Goal: Transaction & Acquisition: Purchase product/service

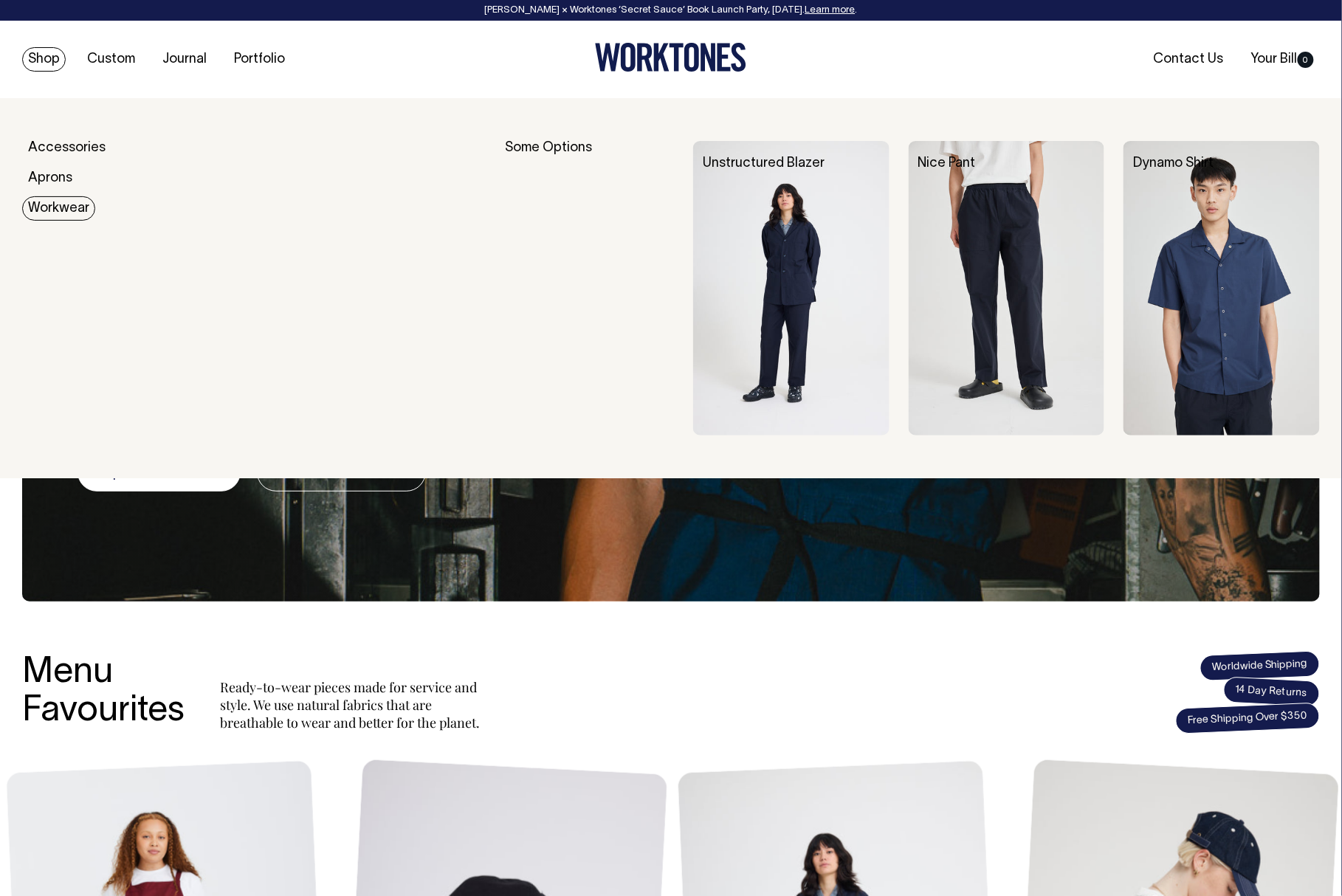
click at [774, 239] on img at bounding box center [791, 289] width 196 height 295
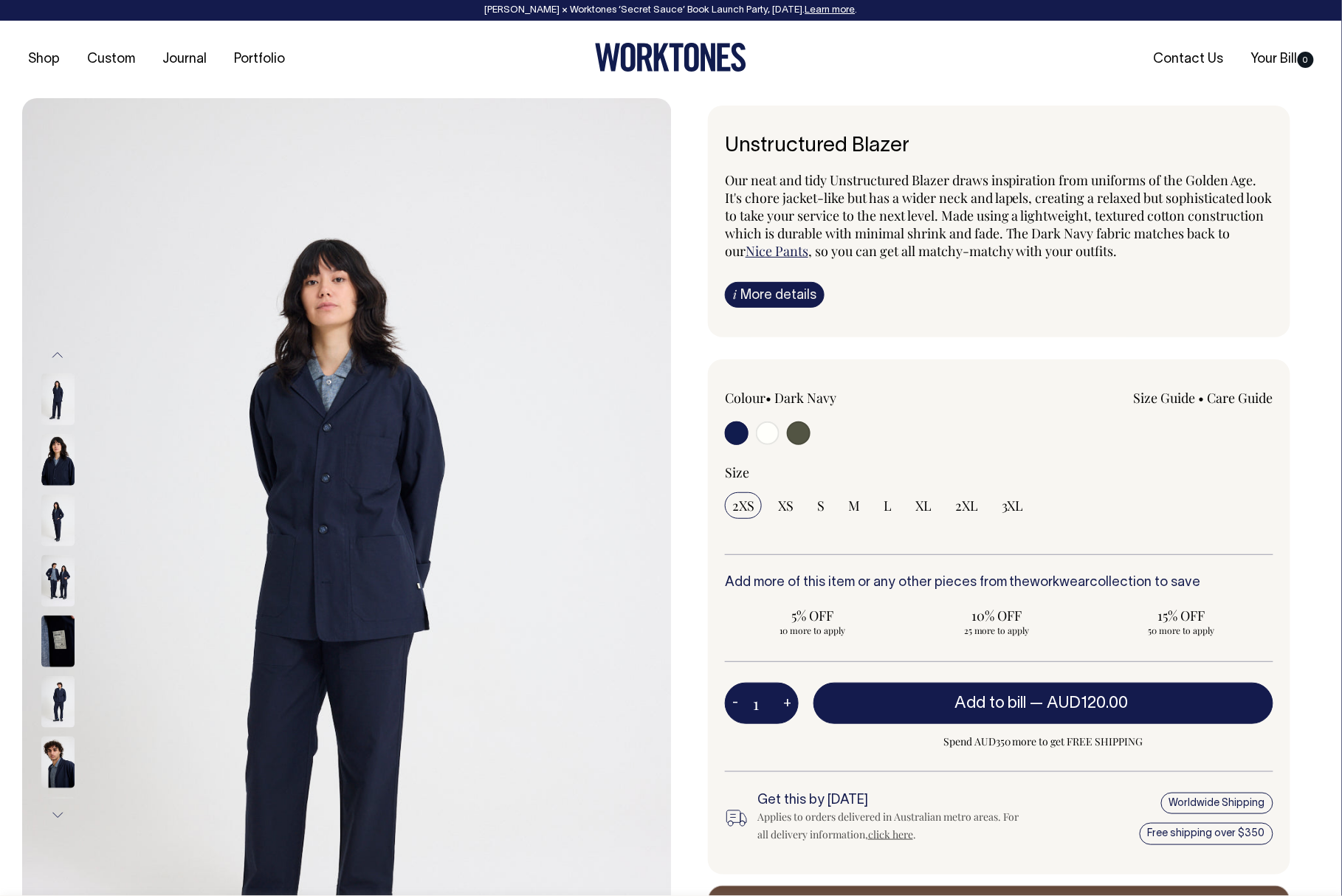
click at [774, 423] on input "radio" at bounding box center [767, 433] width 24 height 24
radio input "true"
radio input "false"
radio input "true"
select select "Off-White"
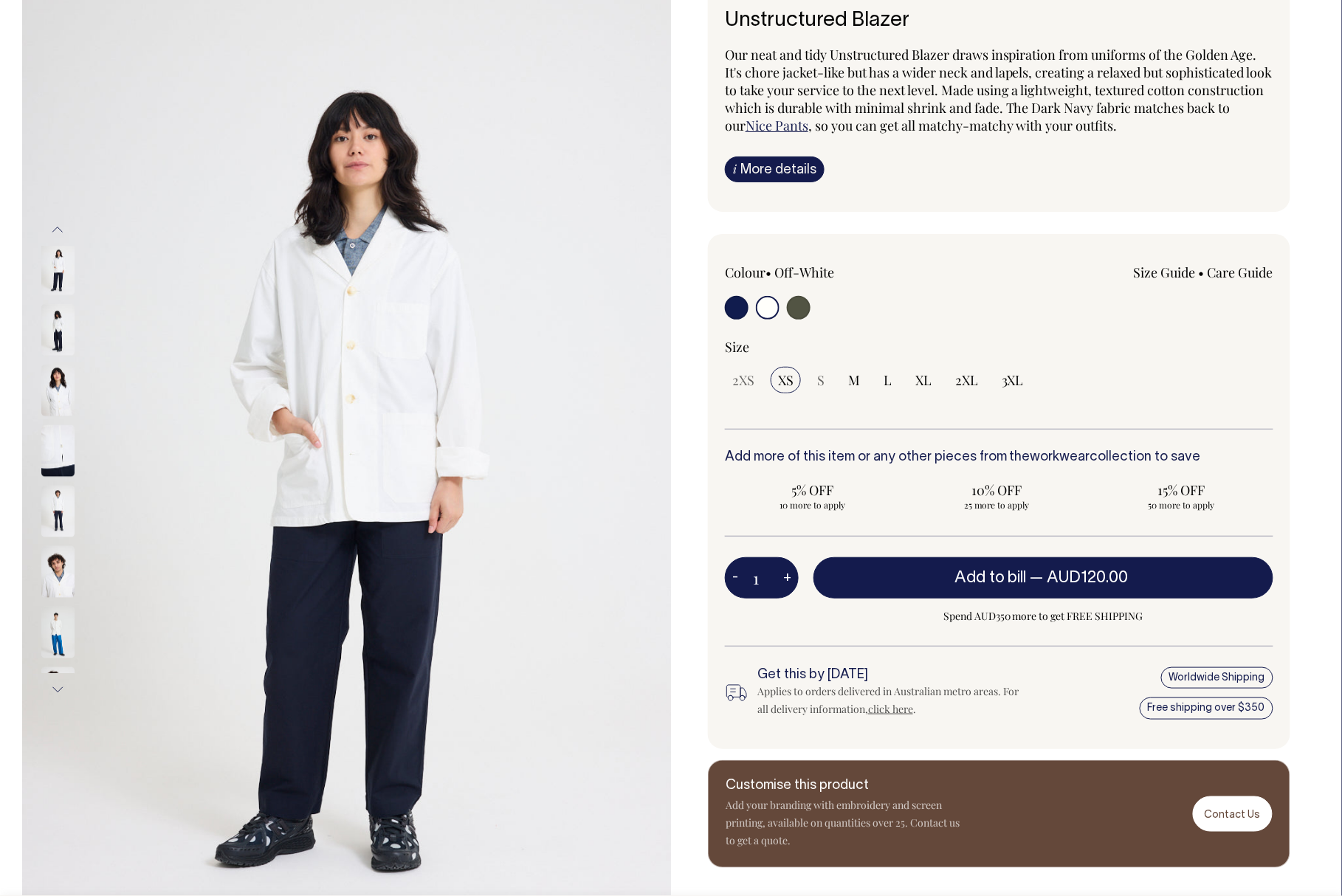
scroll to position [127, 0]
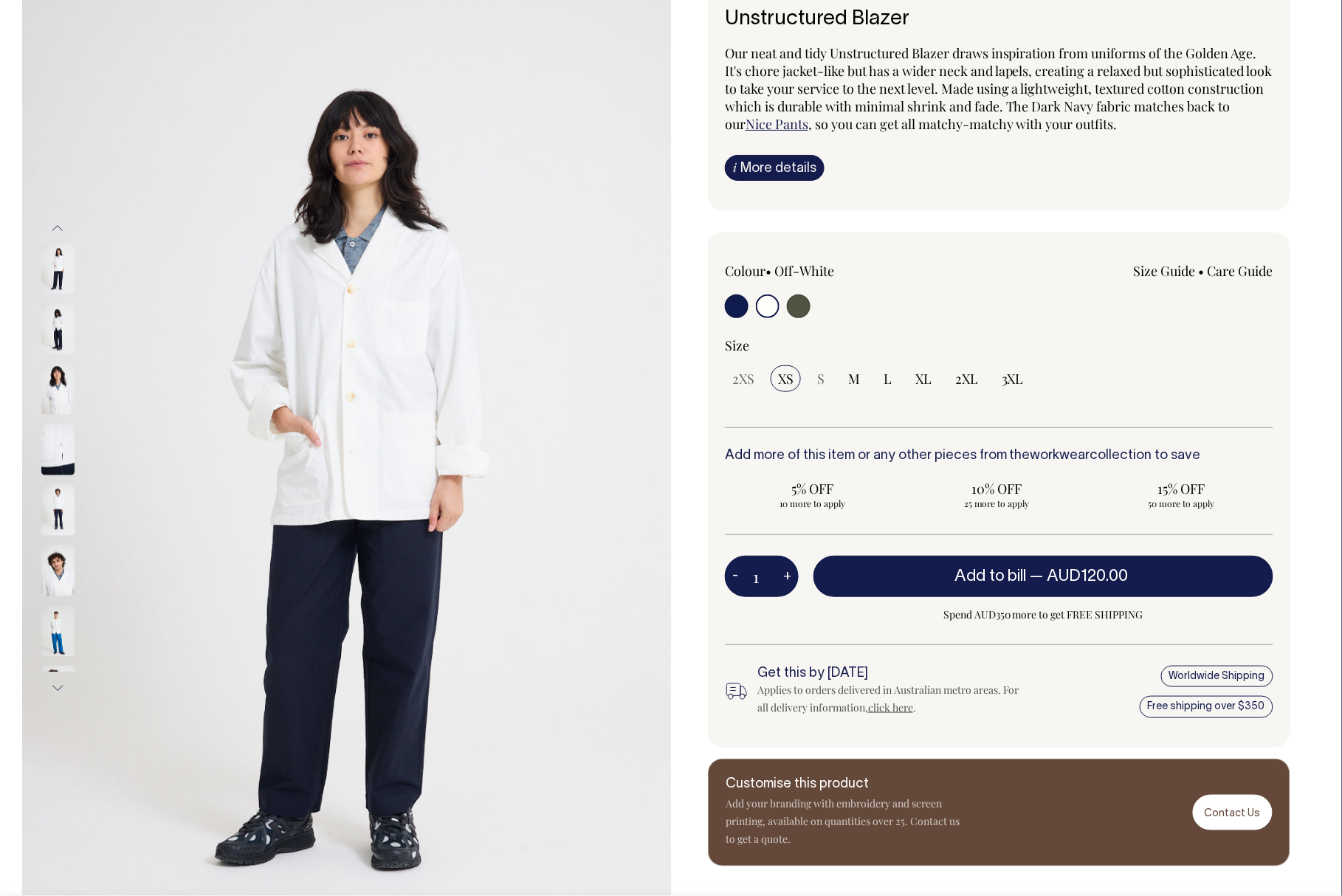
click at [60, 644] on img at bounding box center [58, 630] width 34 height 52
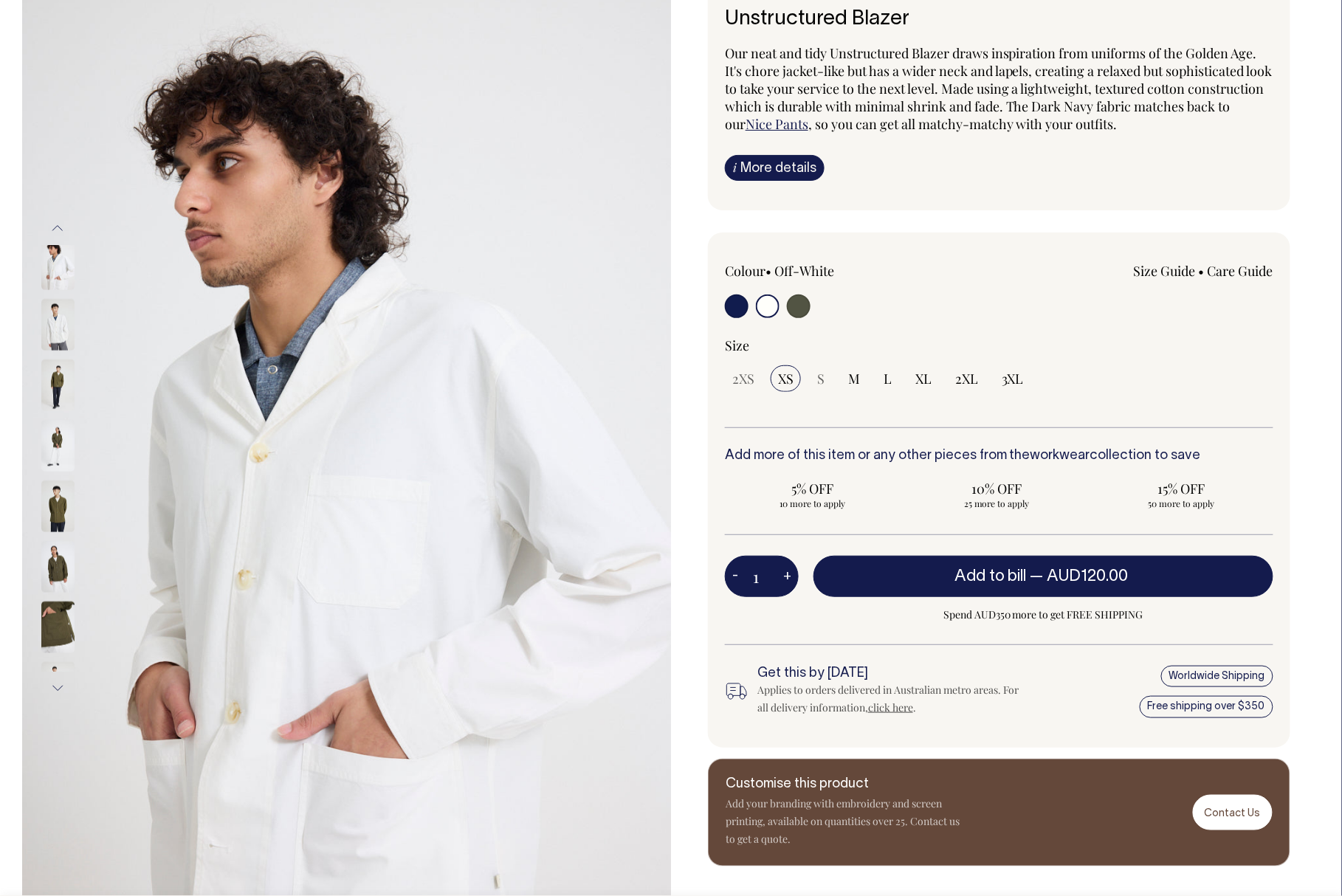
click at [57, 635] on img at bounding box center [58, 627] width 34 height 52
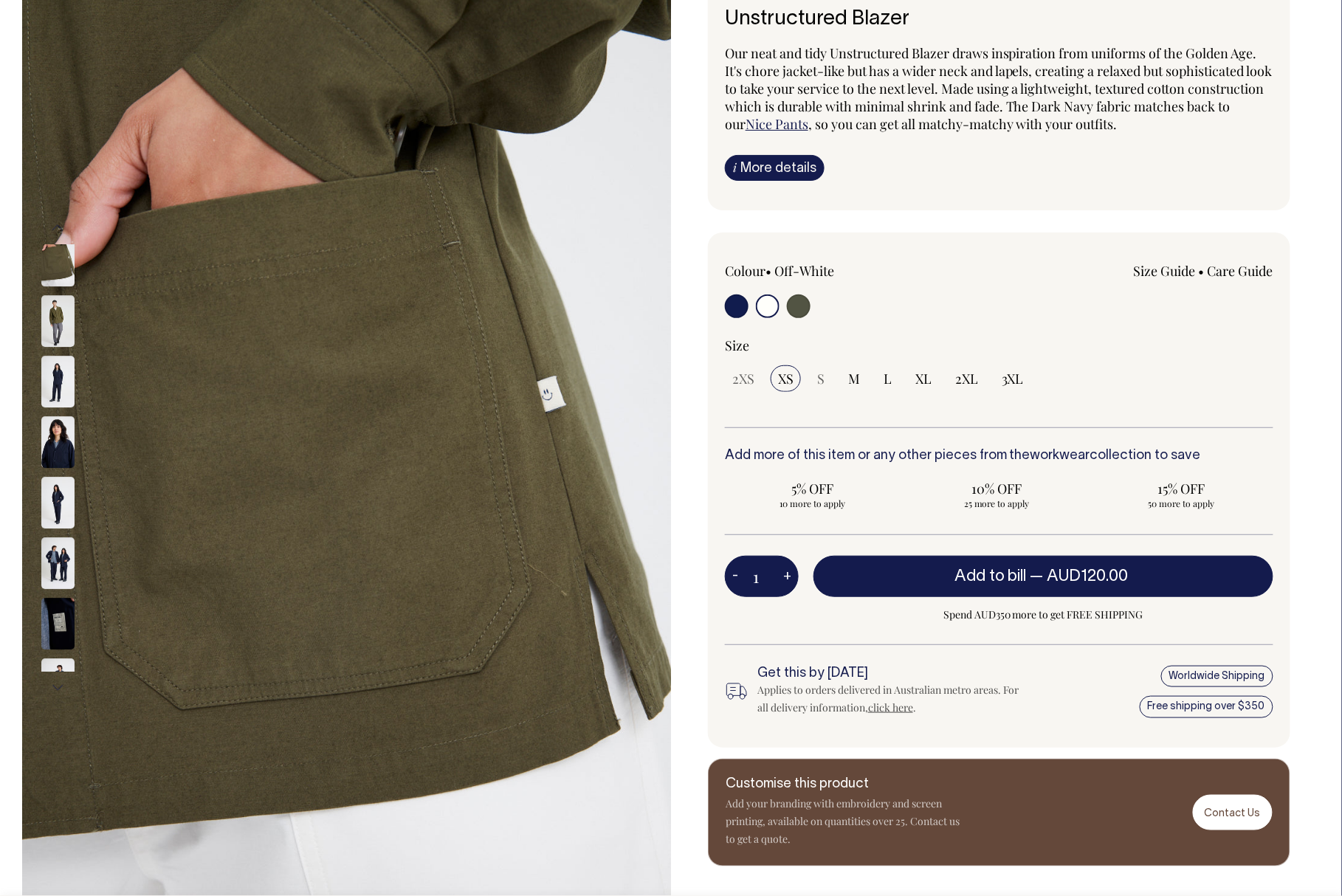
click at [57, 344] on img at bounding box center [58, 320] width 34 height 52
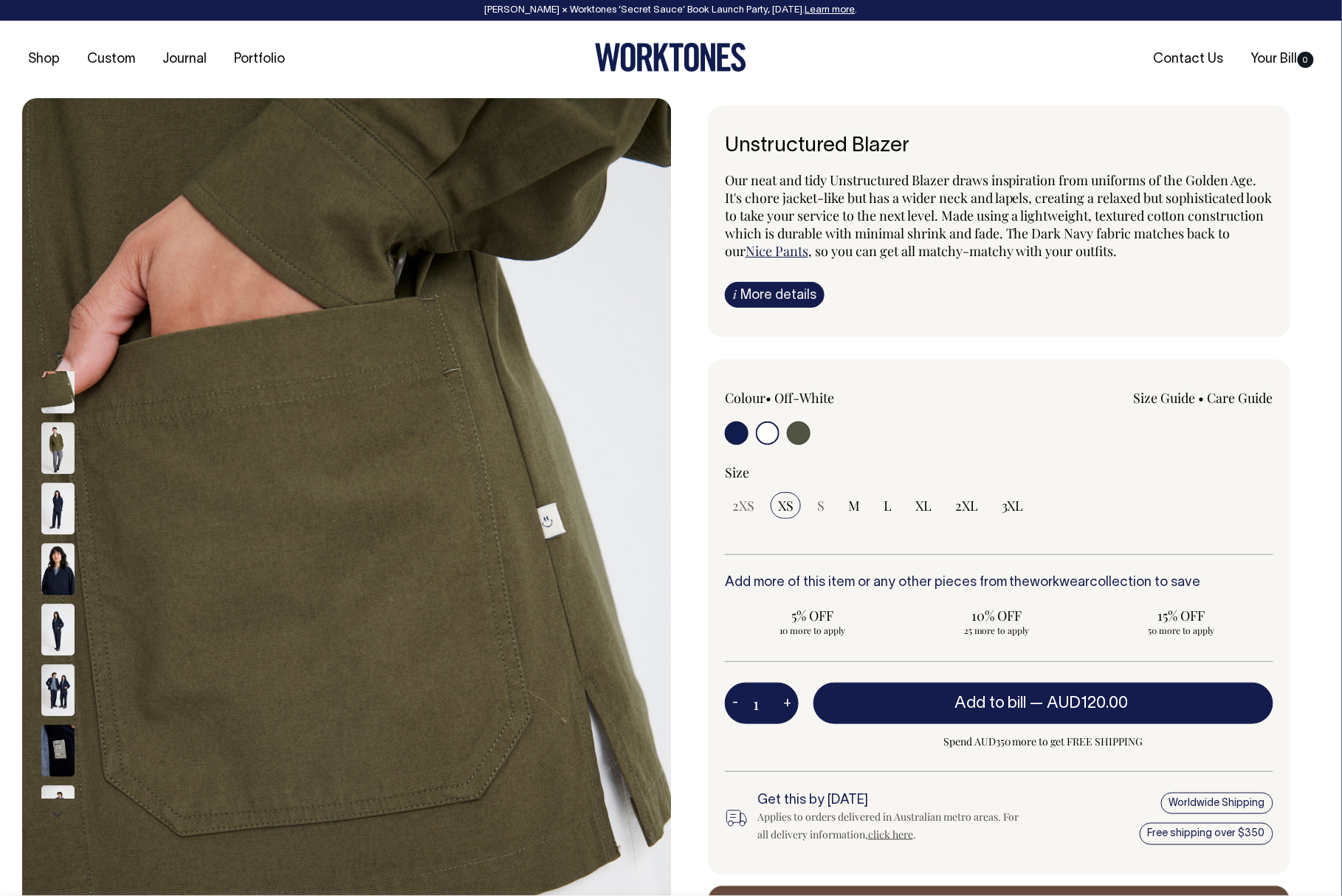
scroll to position [0, 0]
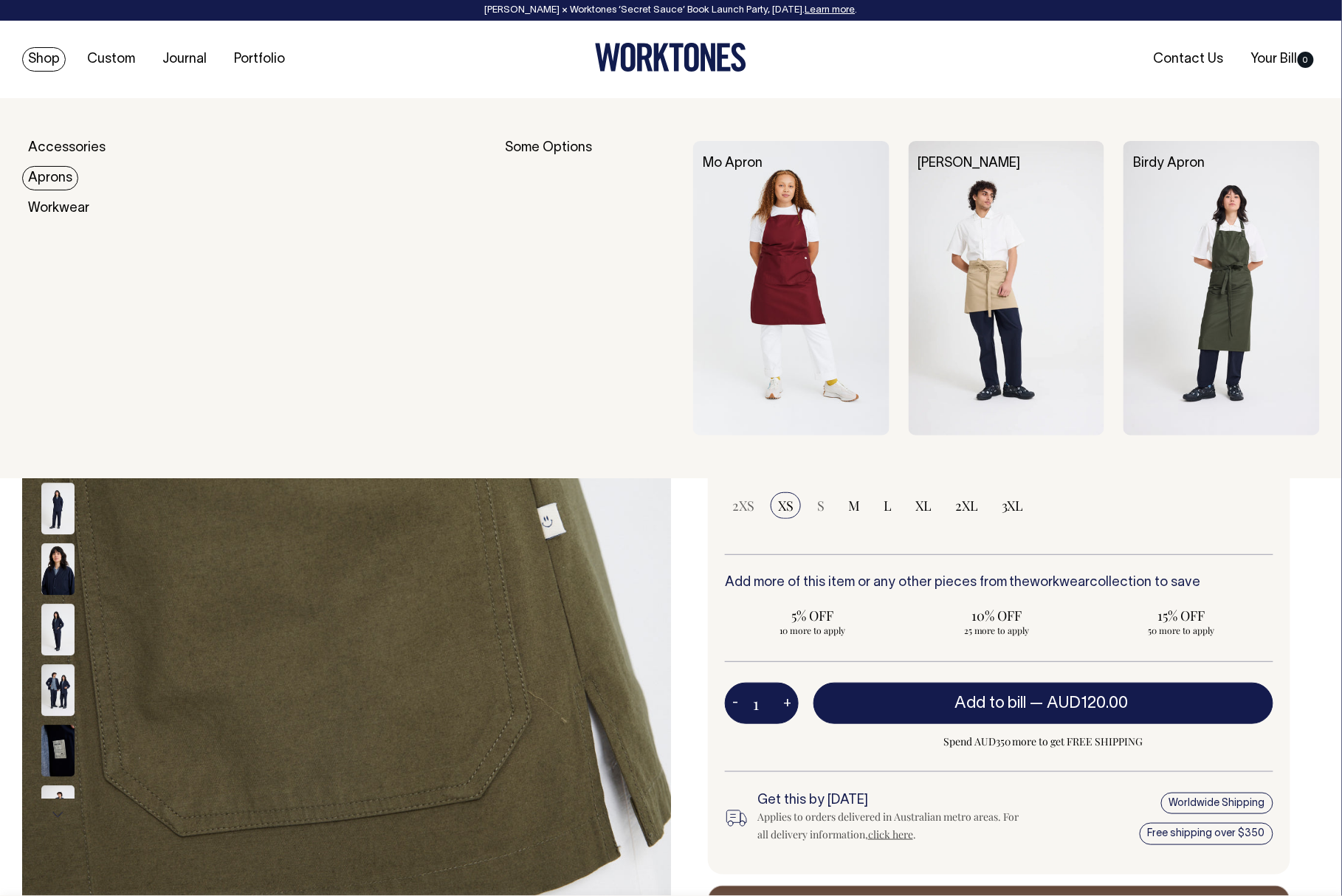
click at [1239, 302] on img at bounding box center [1221, 289] width 196 height 295
click at [998, 263] on img at bounding box center [1006, 289] width 196 height 295
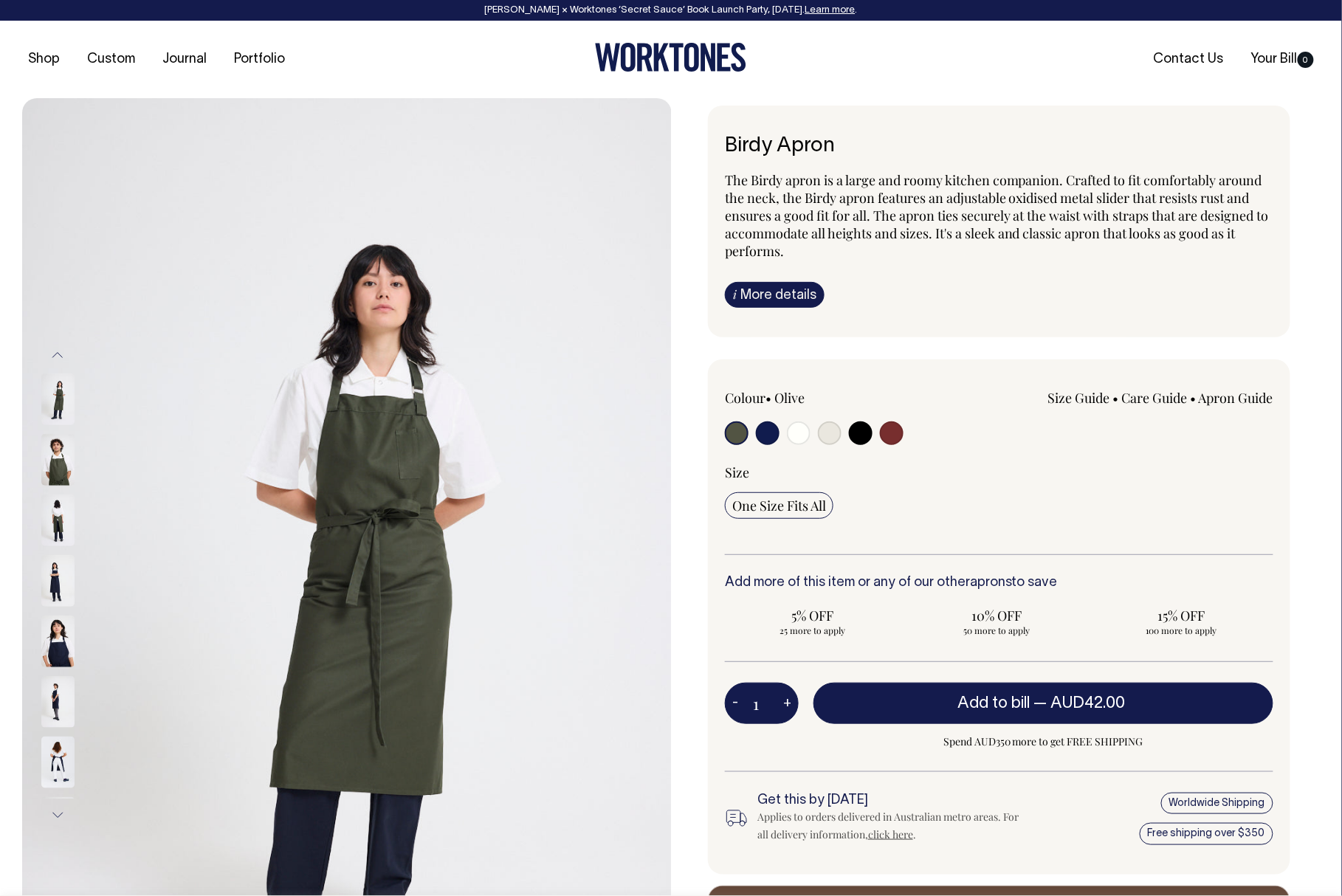
click at [895, 437] on input "radio" at bounding box center [891, 433] width 24 height 24
radio input "true"
select select "Burgundy"
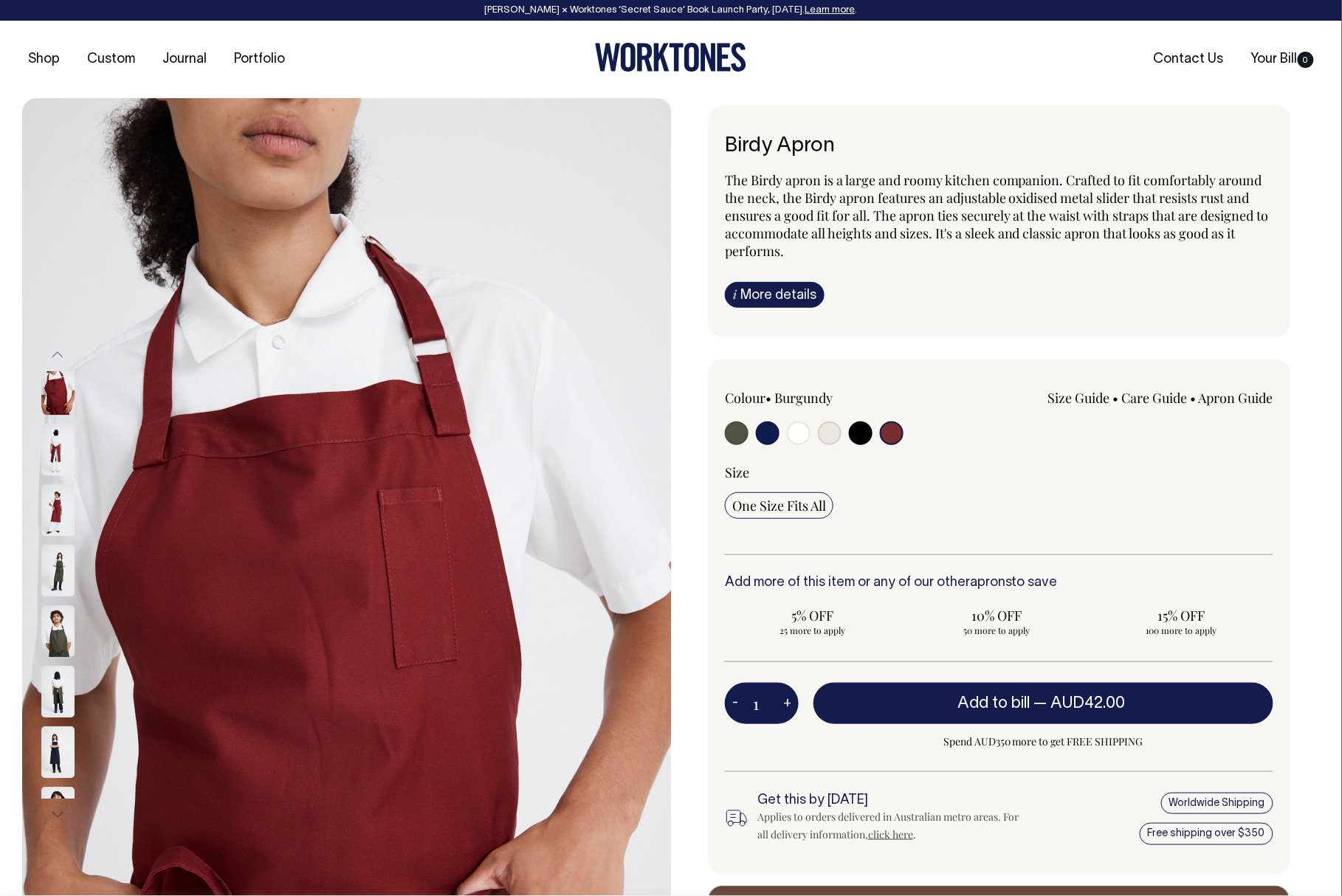
click at [60, 519] on img at bounding box center [58, 509] width 34 height 52
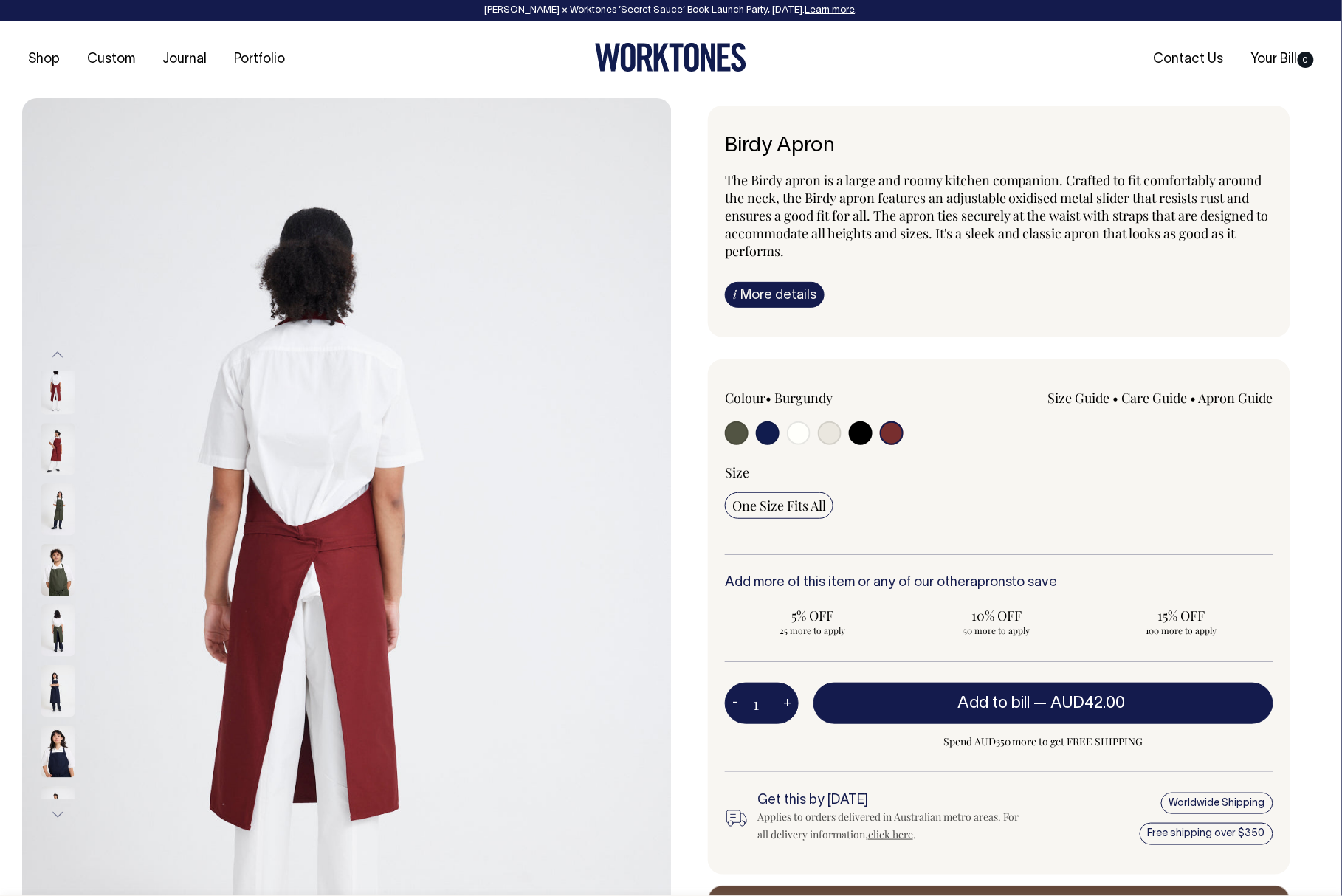
click at [59, 356] on button "Previous" at bounding box center [57, 356] width 22 height 34
click at [57, 355] on button "Previous" at bounding box center [57, 356] width 22 height 34
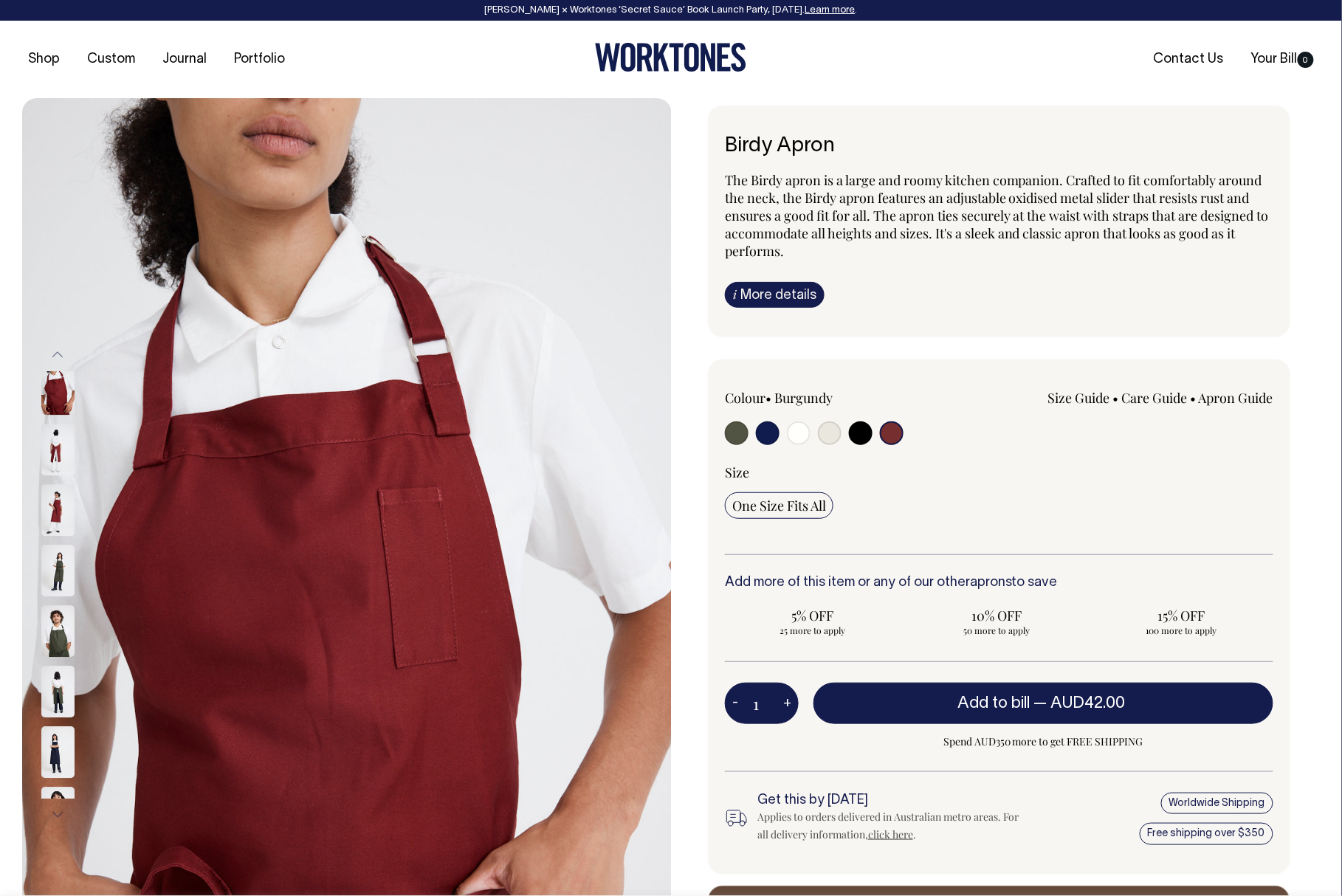
click at [57, 355] on button "Previous" at bounding box center [57, 356] width 22 height 34
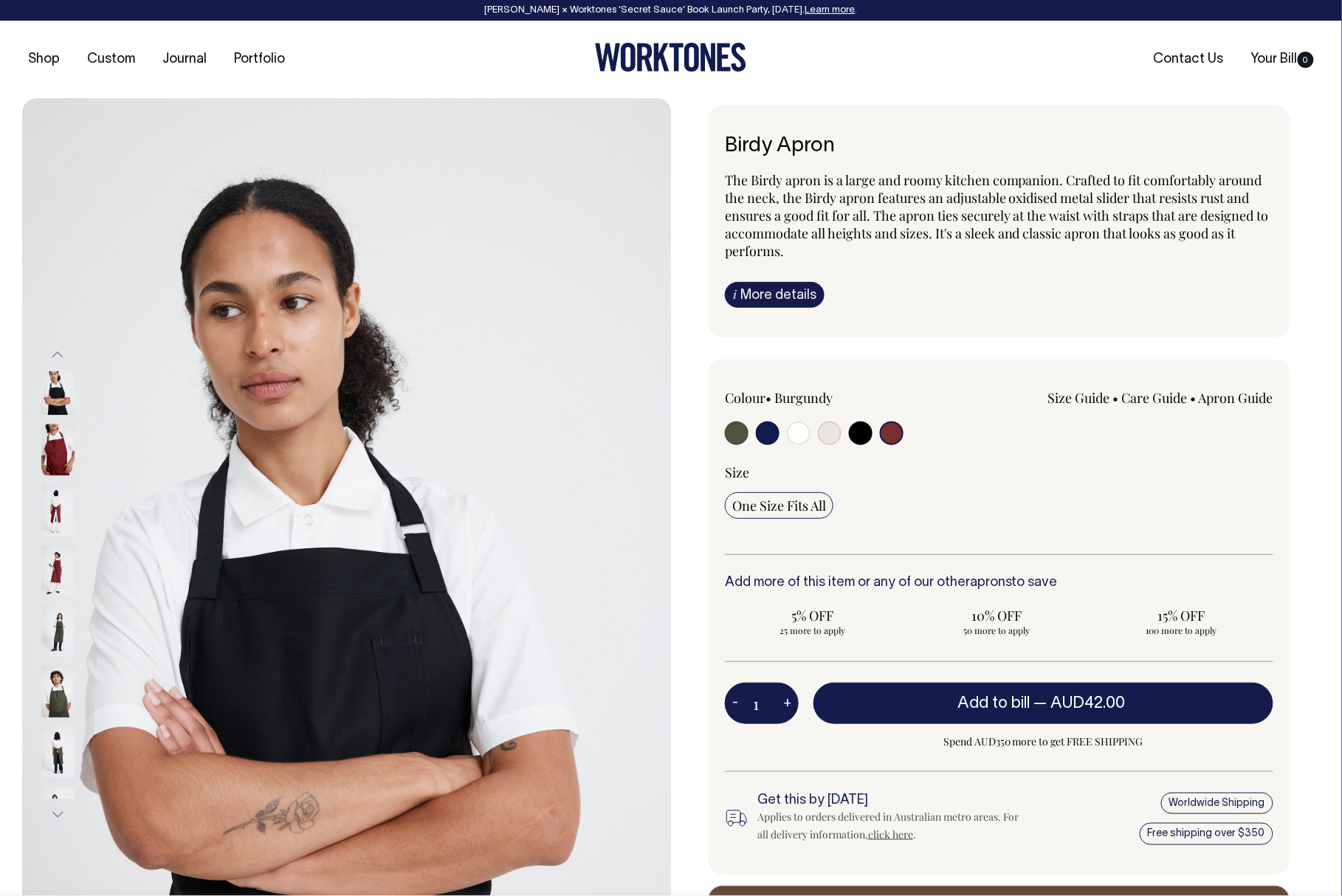
click at [57, 355] on button "Previous" at bounding box center [57, 356] width 22 height 34
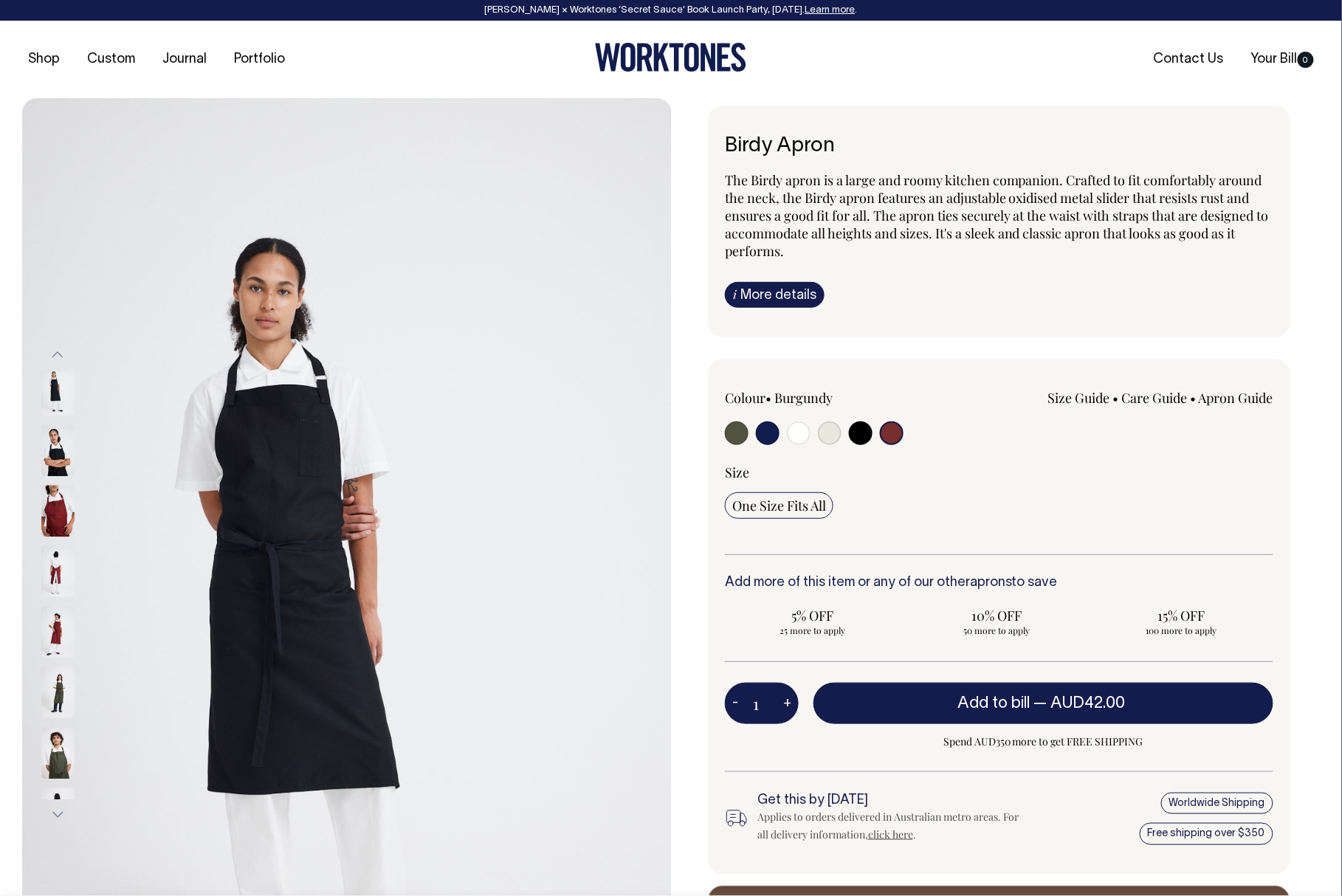
click at [57, 347] on button "Previous" at bounding box center [57, 356] width 22 height 34
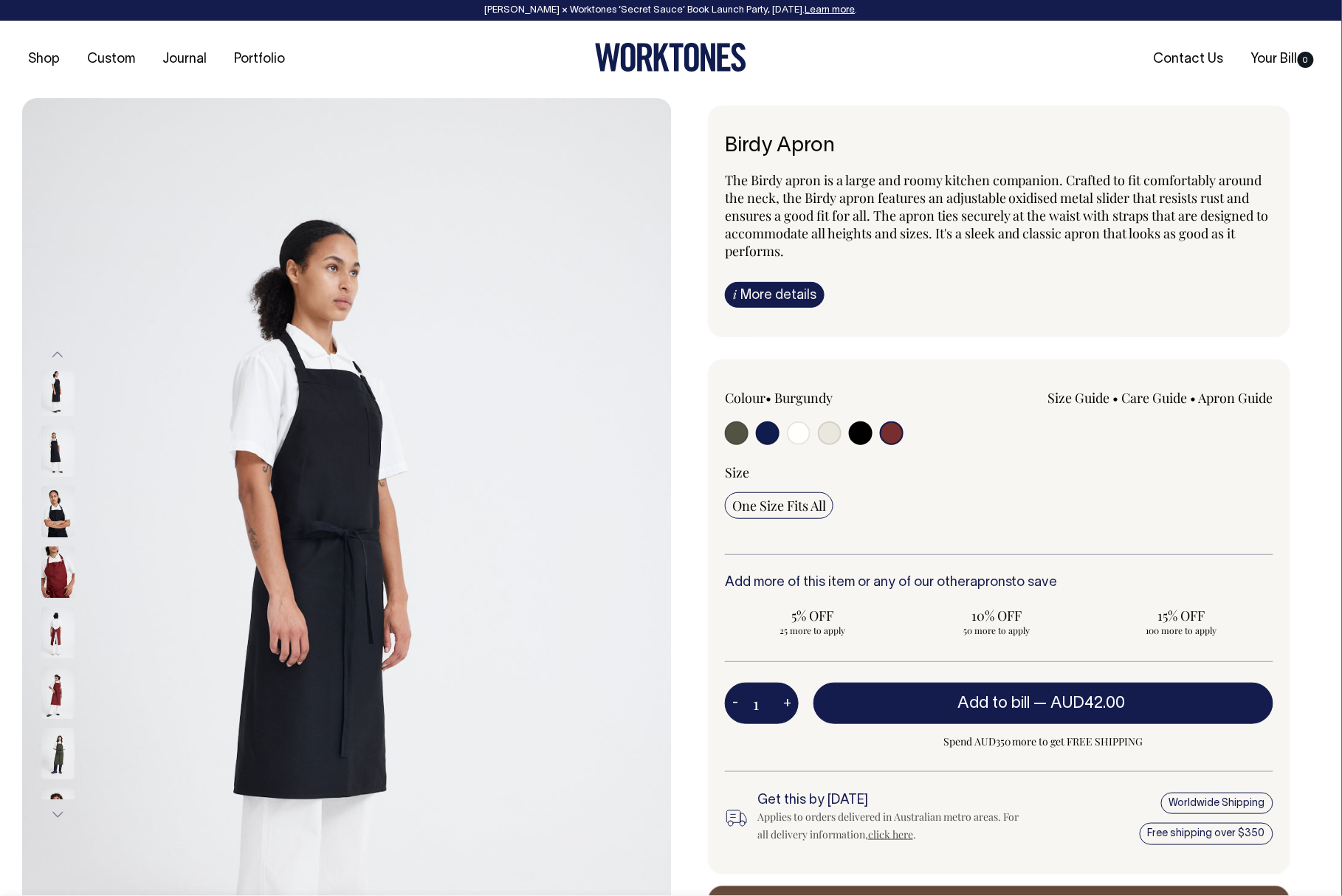
click at [57, 347] on button "Previous" at bounding box center [57, 356] width 22 height 34
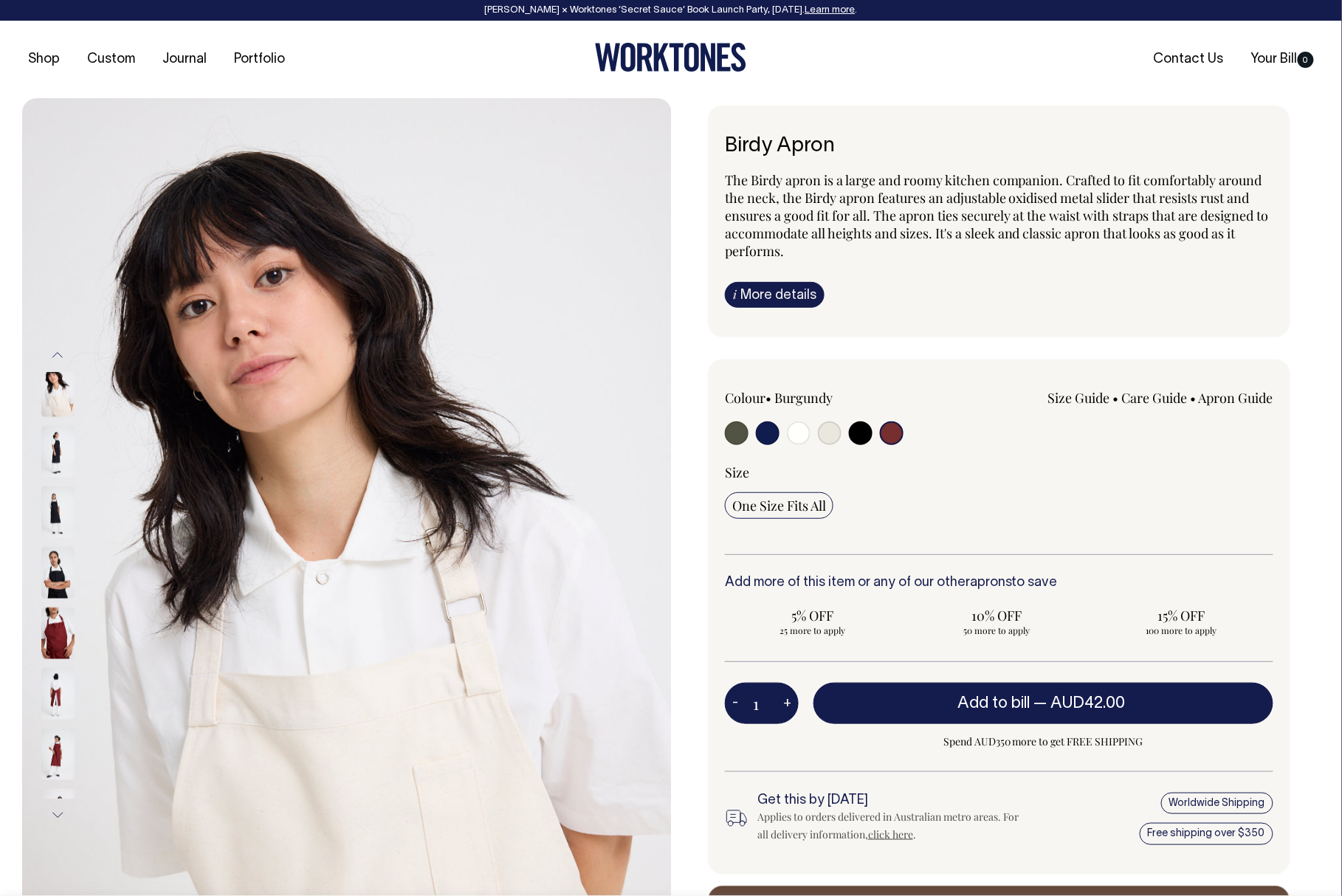
click at [57, 347] on button "Previous" at bounding box center [57, 356] width 22 height 34
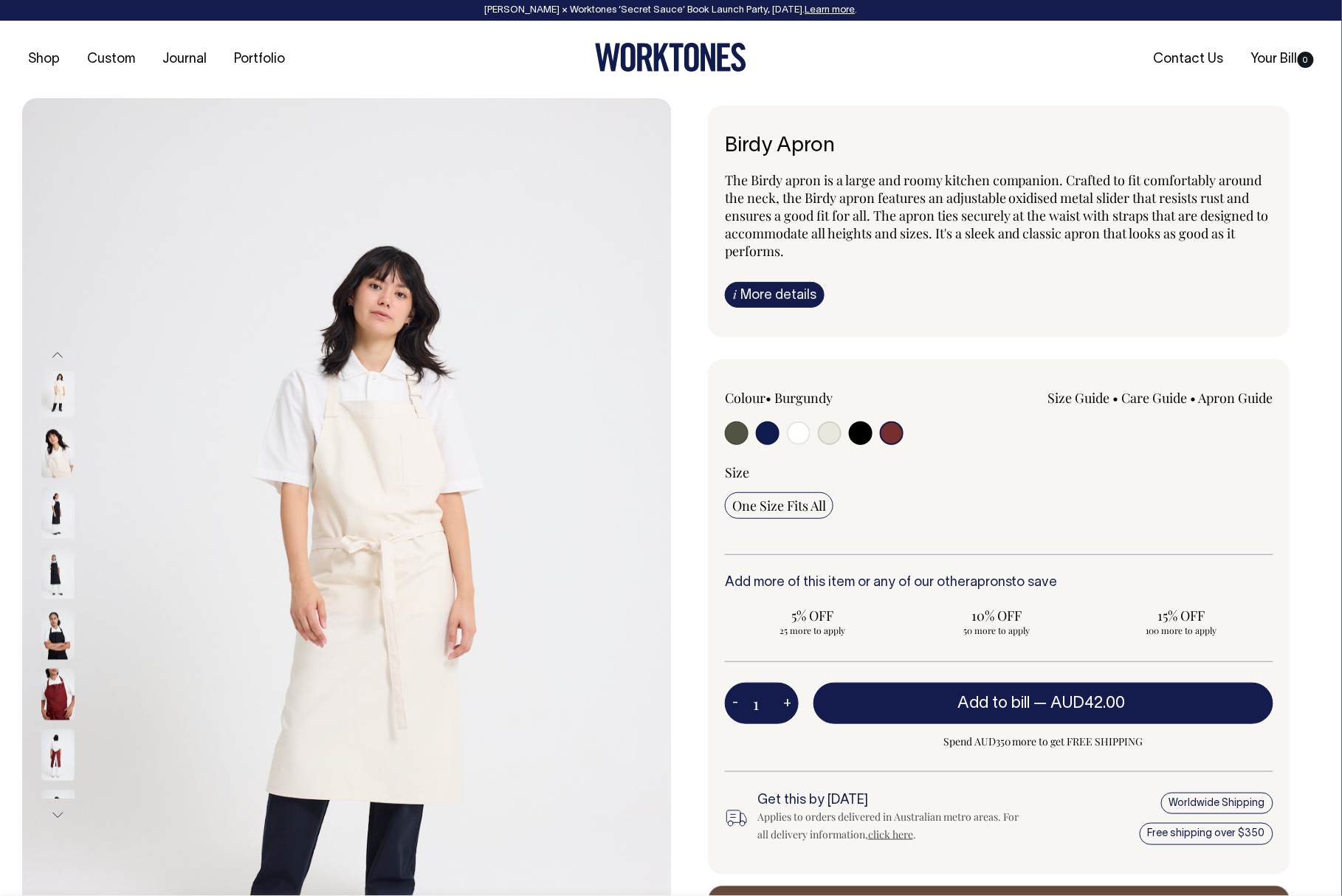
click at [60, 353] on button "Previous" at bounding box center [57, 356] width 22 height 34
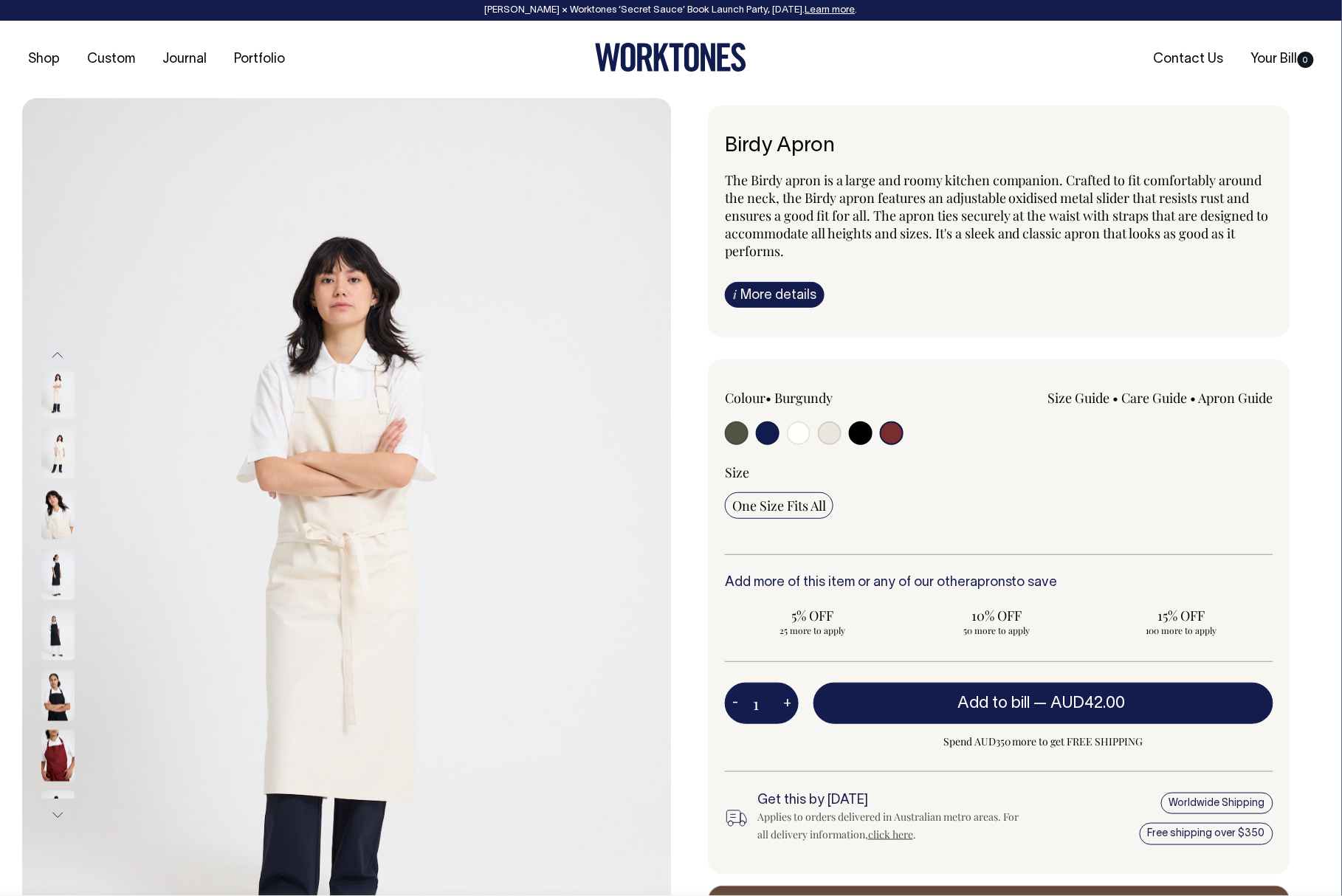
click at [60, 355] on button "Previous" at bounding box center [57, 356] width 22 height 34
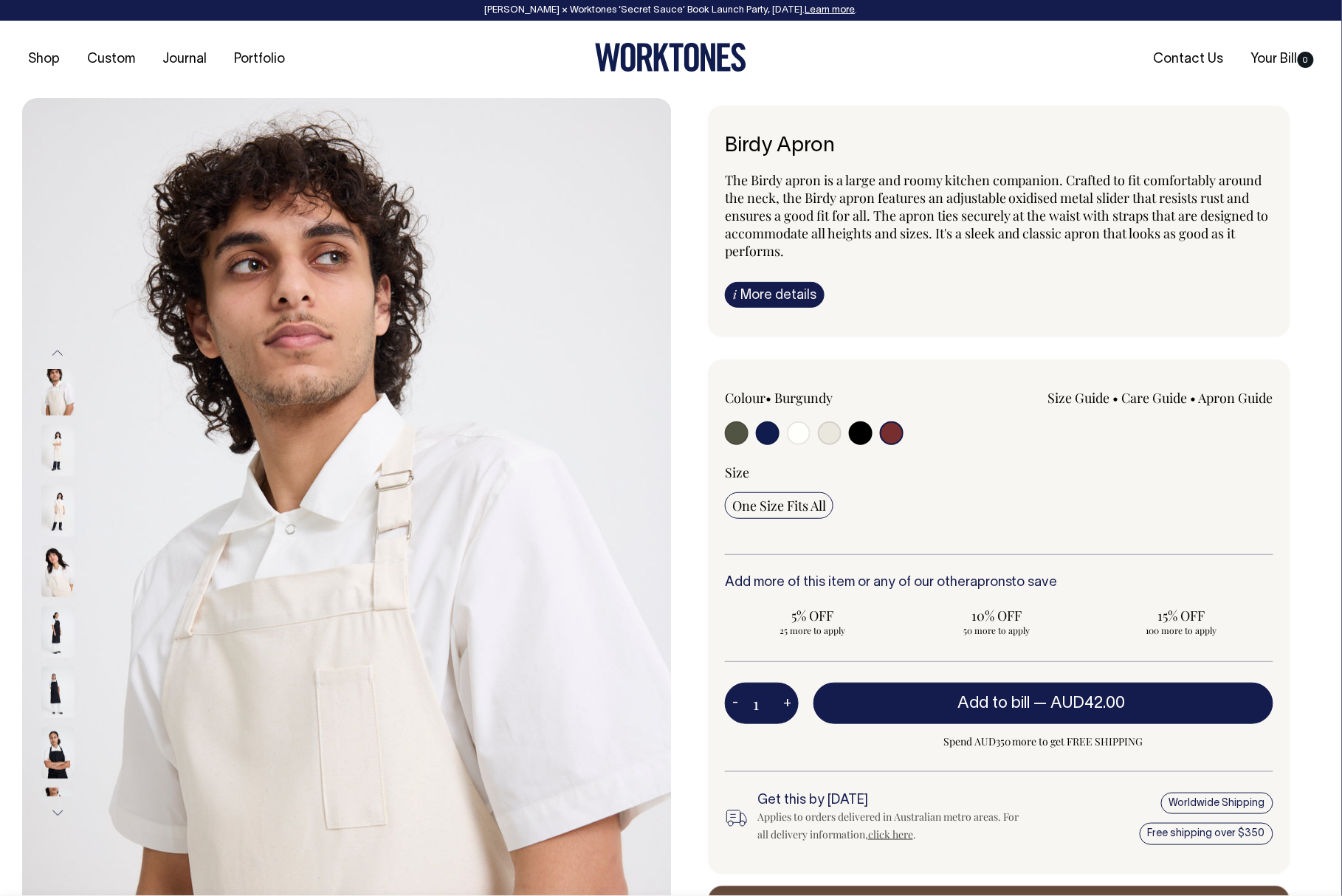
click at [60, 355] on button "Previous" at bounding box center [57, 353] width 22 height 34
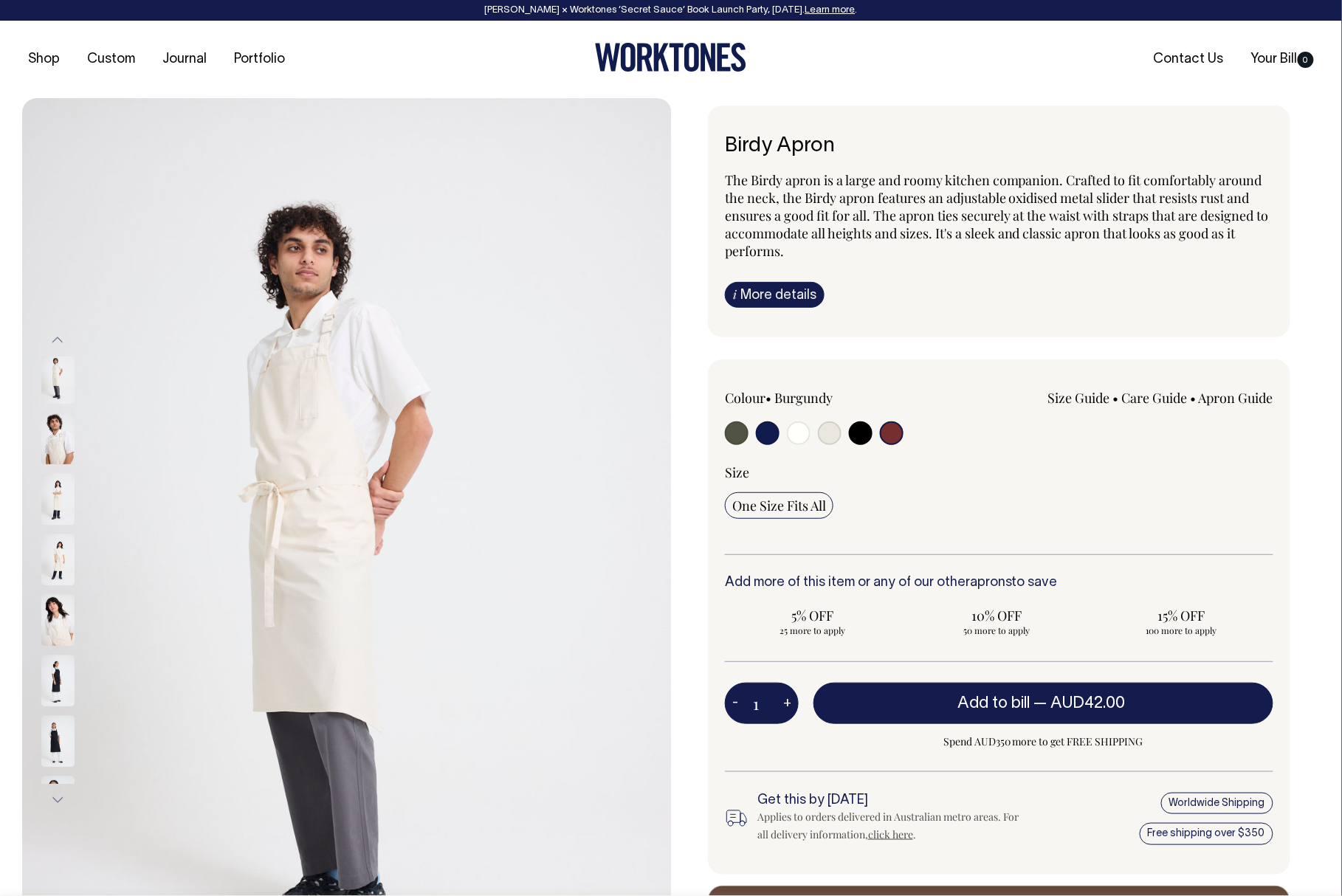
click at [896, 435] on input "radio" at bounding box center [891, 433] width 24 height 24
click at [893, 434] on input "radio" at bounding box center [891, 433] width 24 height 24
click at [825, 435] on input "radio" at bounding box center [829, 433] width 24 height 24
radio input "true"
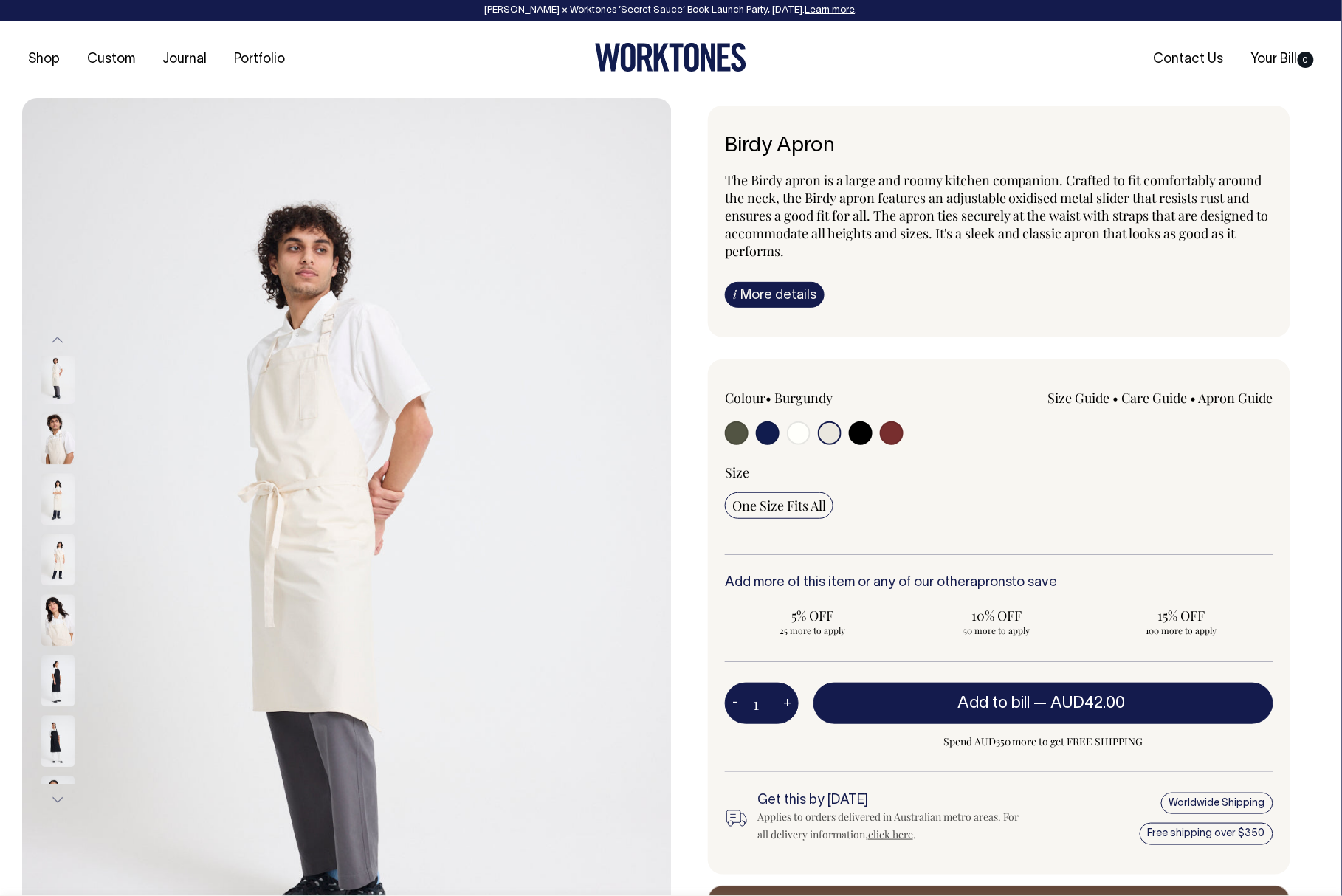
select select "Natural"
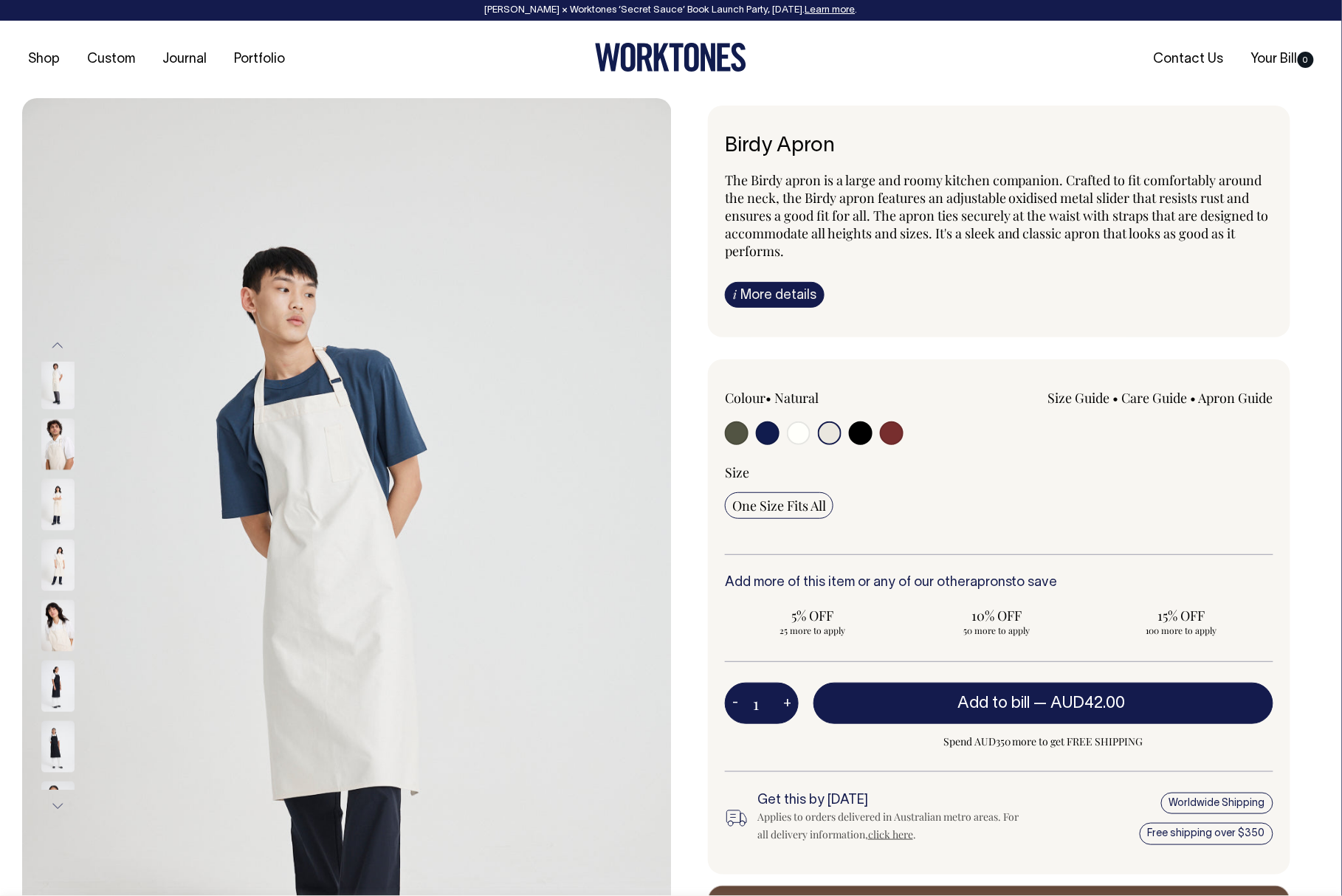
click at [771, 430] on input "radio" at bounding box center [767, 433] width 24 height 24
radio input "true"
select select "Dark Navy"
click at [893, 432] on input "radio" at bounding box center [891, 433] width 24 height 24
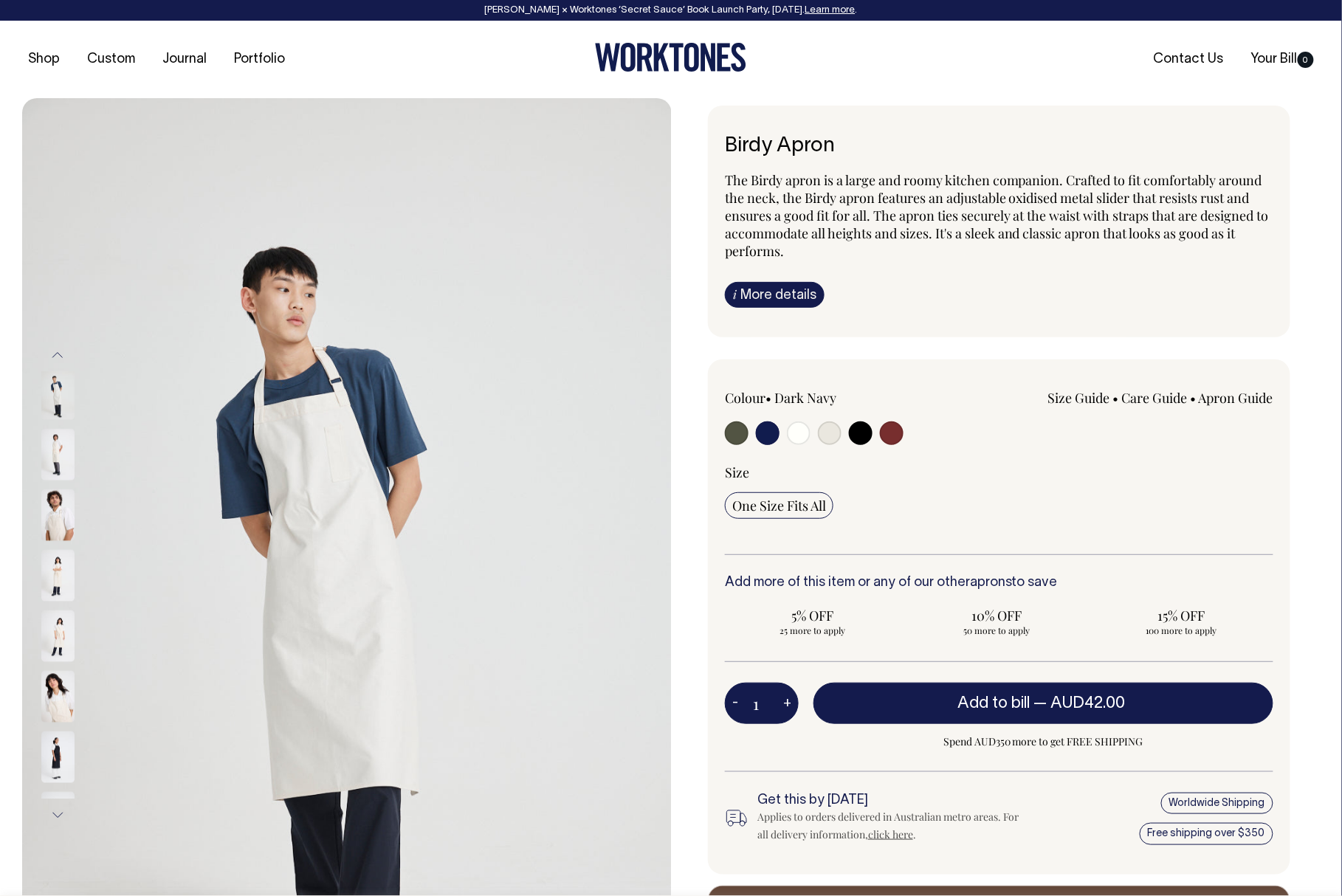
radio input "true"
select select "Burgundy"
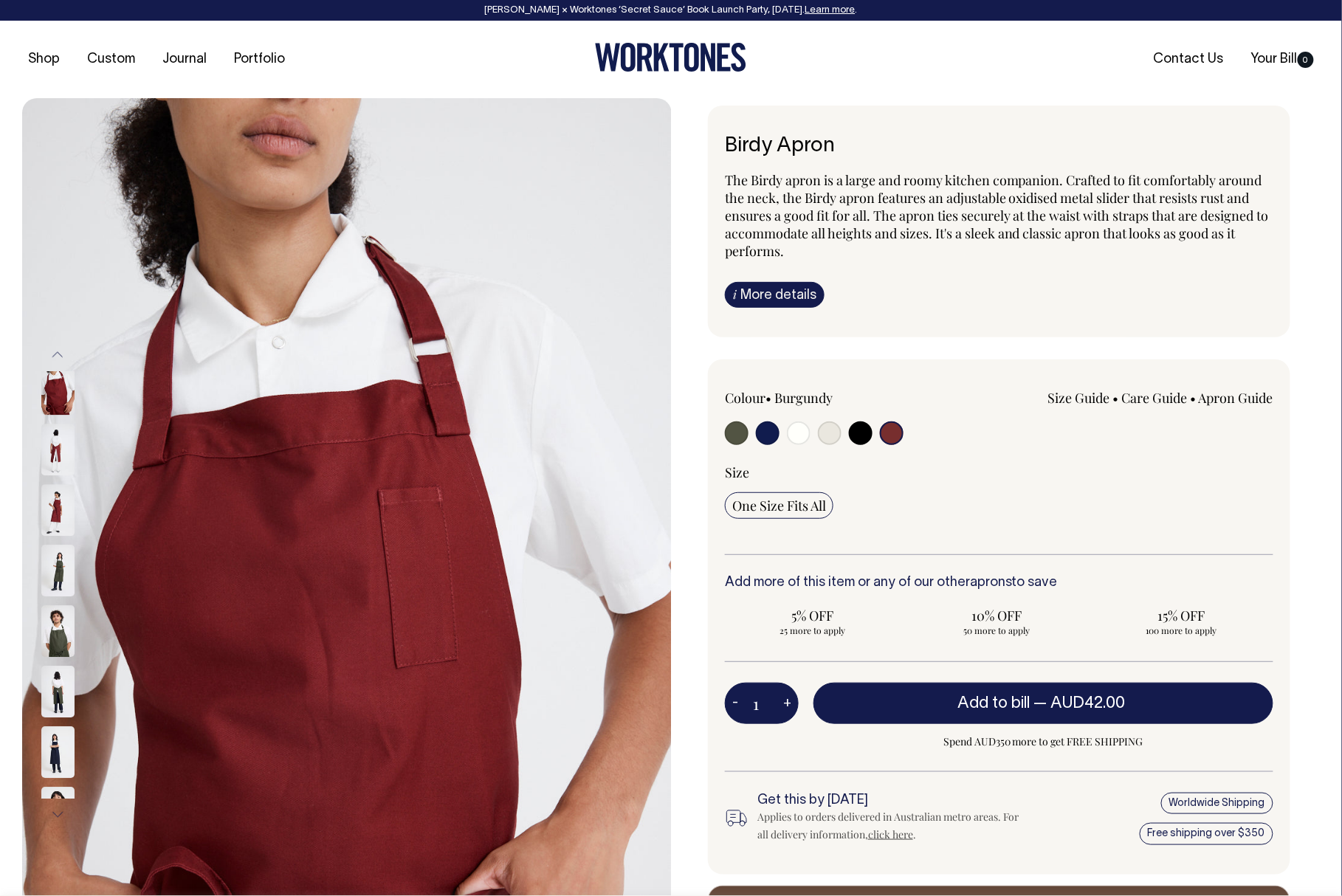
click at [53, 531] on img at bounding box center [58, 509] width 34 height 52
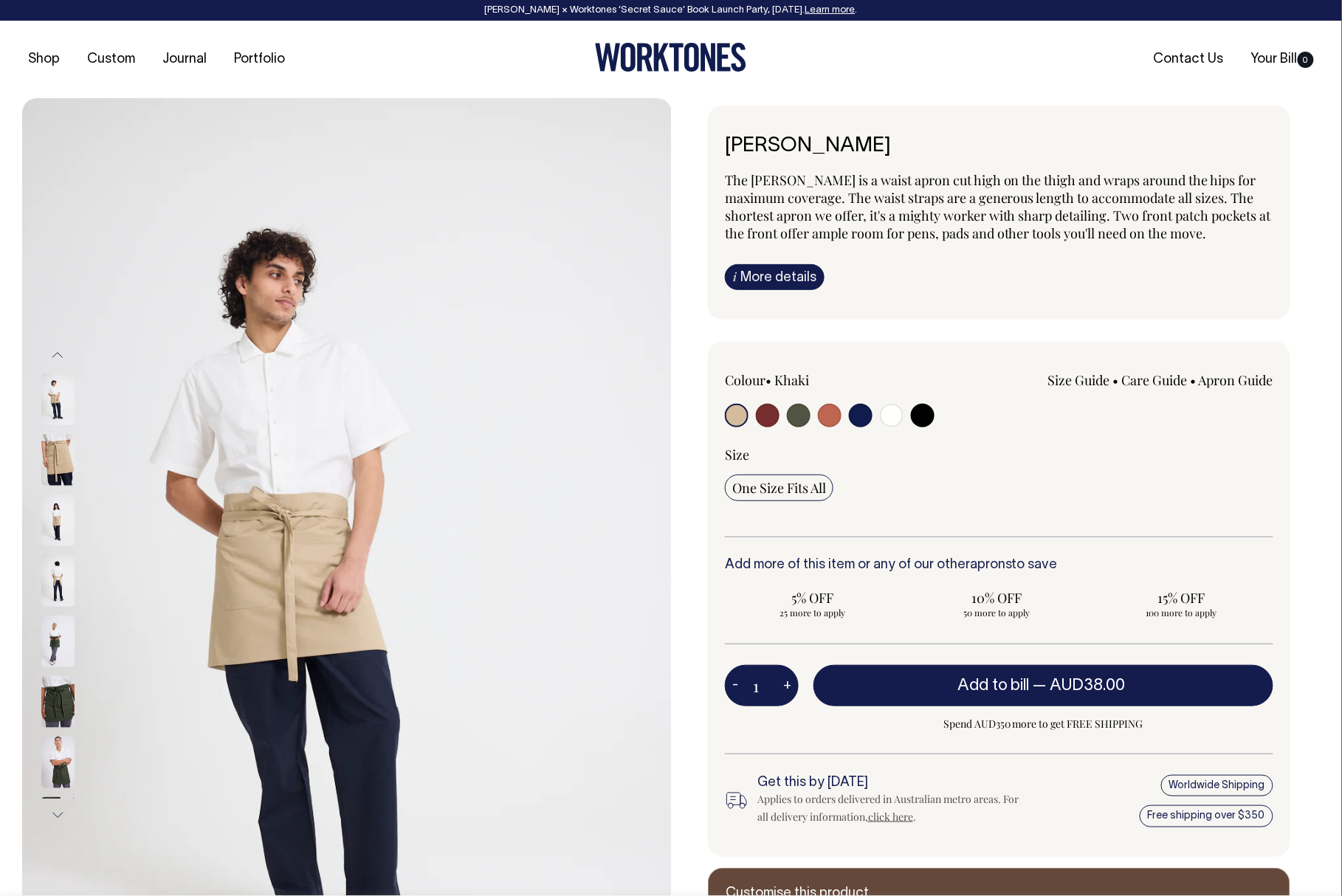
click at [863, 420] on input "radio" at bounding box center [860, 415] width 24 height 24
radio input "true"
select select "Dark Navy"
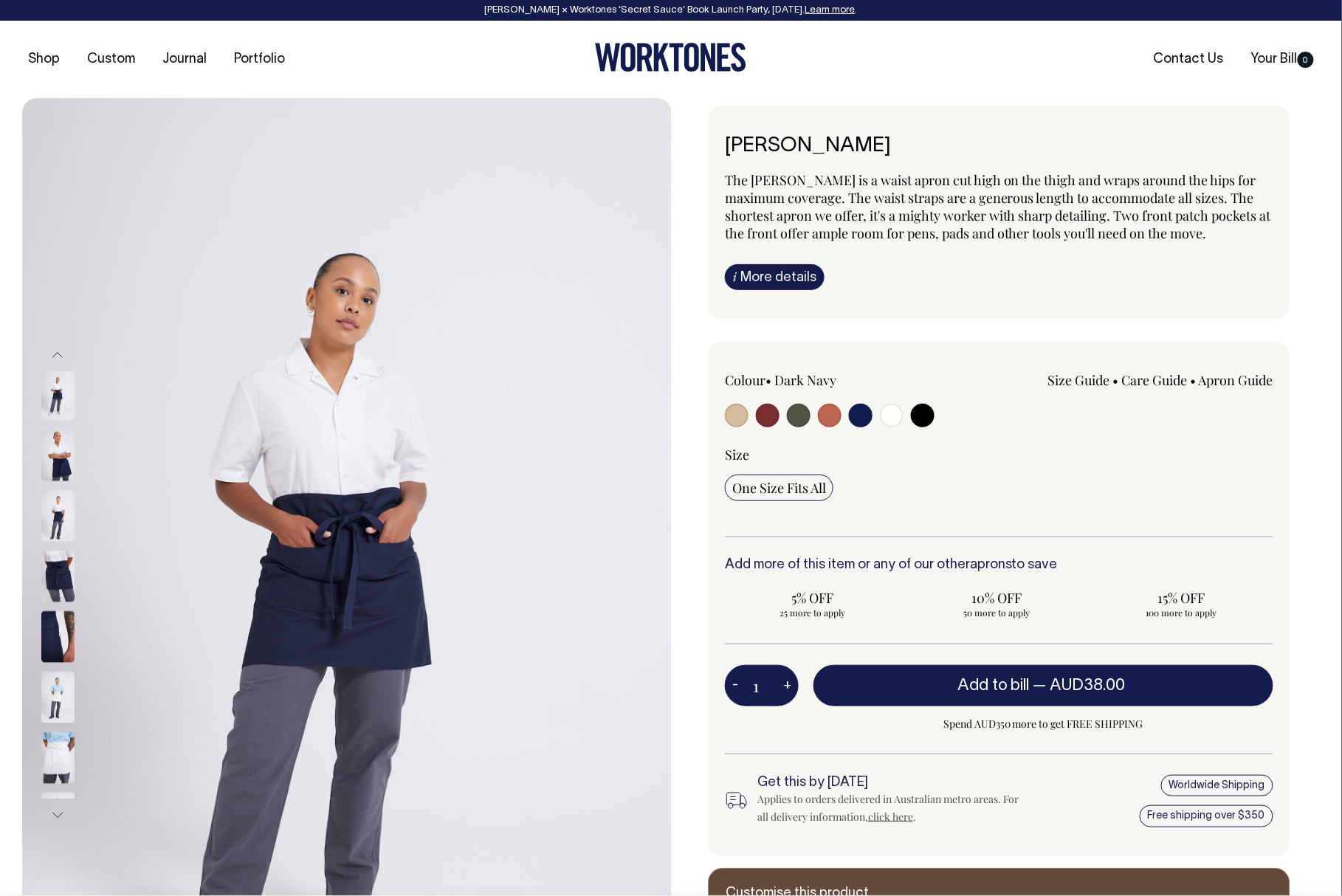
click at [62, 461] on img at bounding box center [58, 456] width 34 height 52
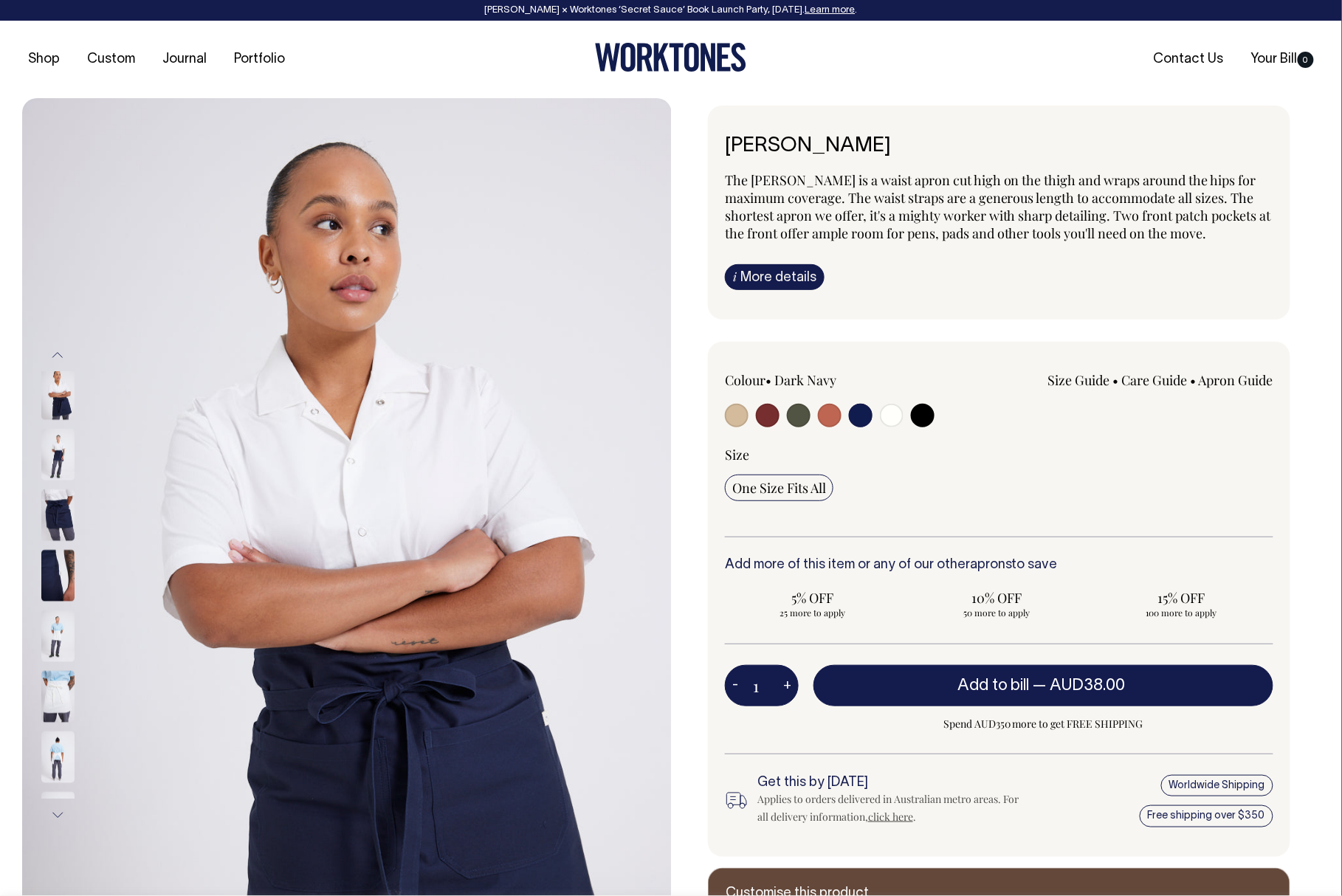
click at [48, 453] on img at bounding box center [58, 455] width 34 height 52
